Goal: Find specific page/section: Find specific page/section

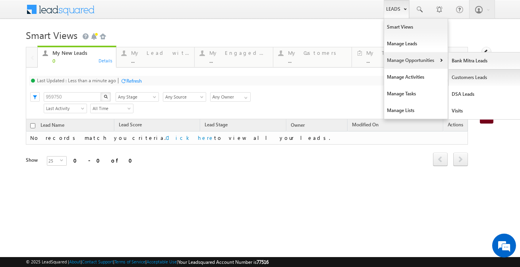
click at [465, 79] on link "Customers Leads" at bounding box center [485, 77] width 73 height 17
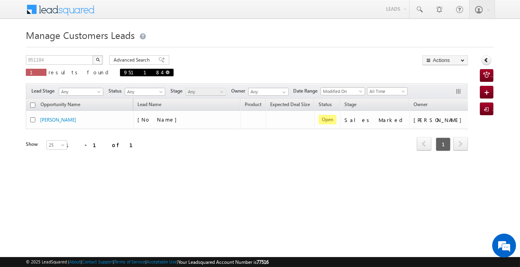
click at [166, 75] on link at bounding box center [168, 72] width 4 height 7
type input "Search Customers Leads"
